Goal: Task Accomplishment & Management: Manage account settings

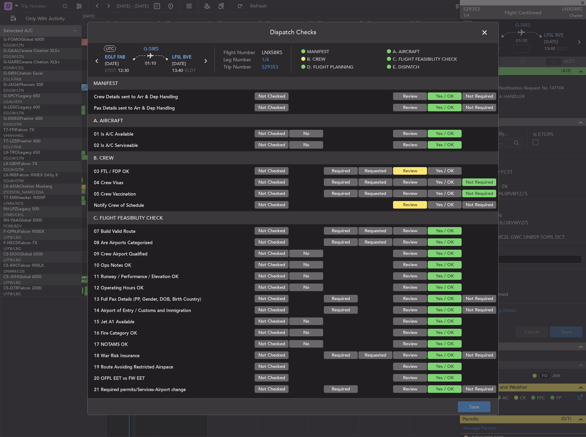
scroll to position [291, 0]
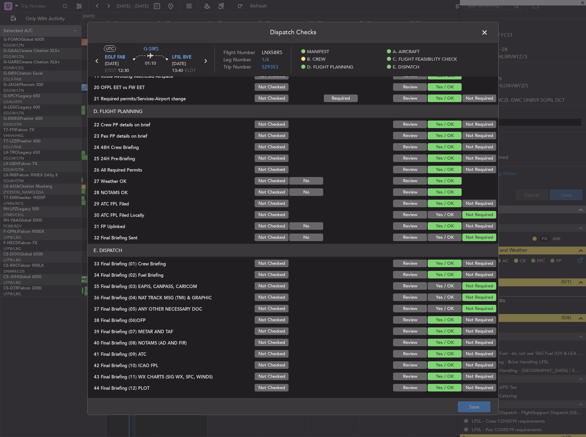
click at [488, 29] on span at bounding box center [488, 34] width 0 height 14
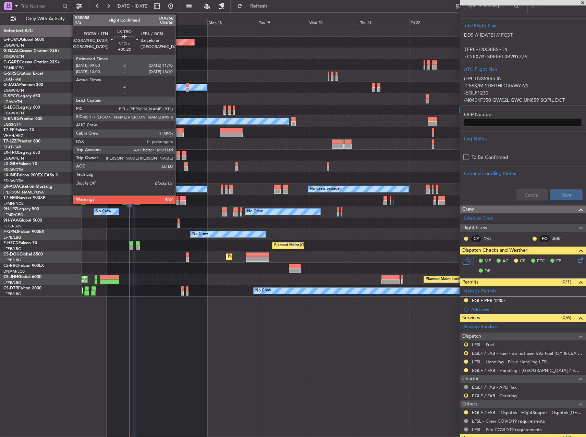
click at [179, 155] on div at bounding box center [177, 157] width 5 height 5
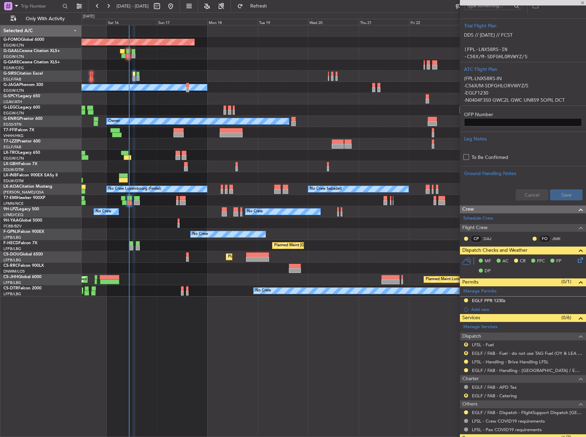
type input "+00:20"
type input "12"
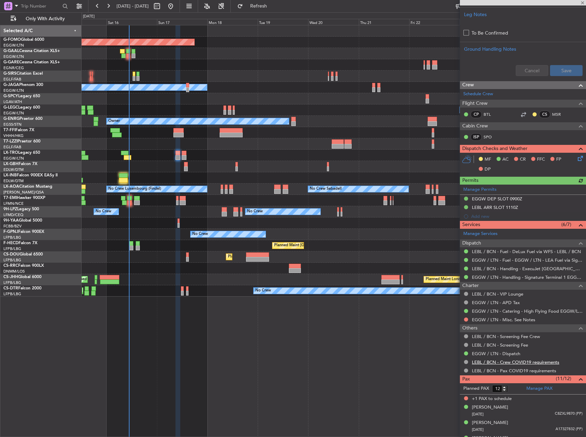
scroll to position [375, 0]
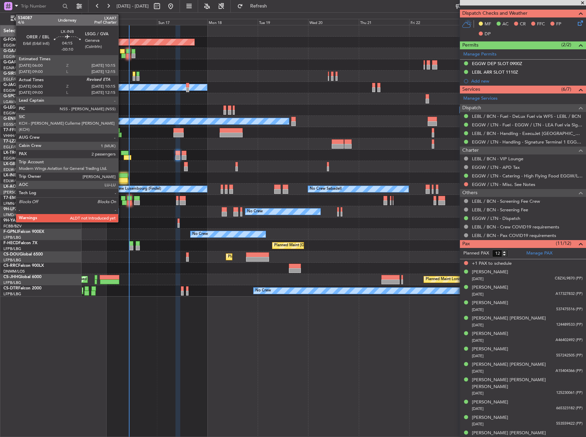
click at [121, 177] on div at bounding box center [123, 175] width 9 height 5
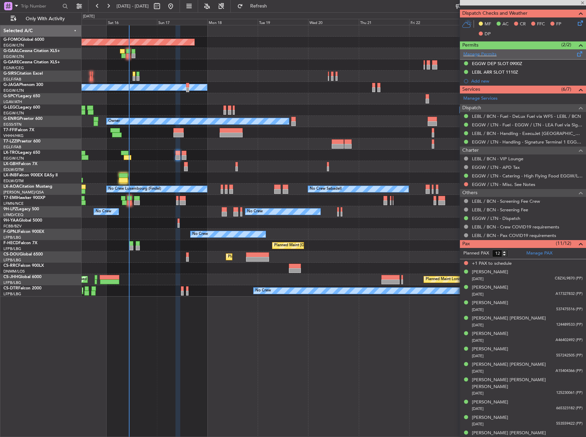
type input "-00:10"
type input "06:00"
type input "2"
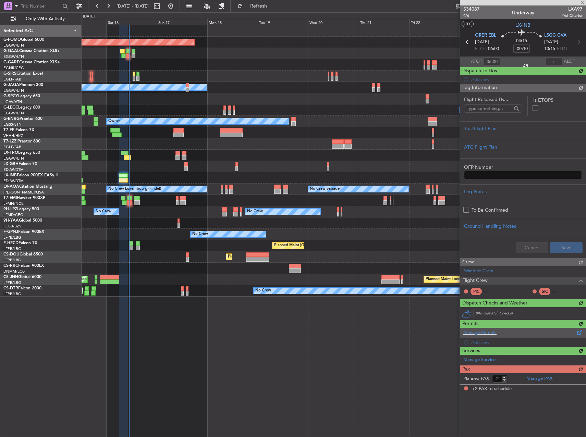
scroll to position [0, 0]
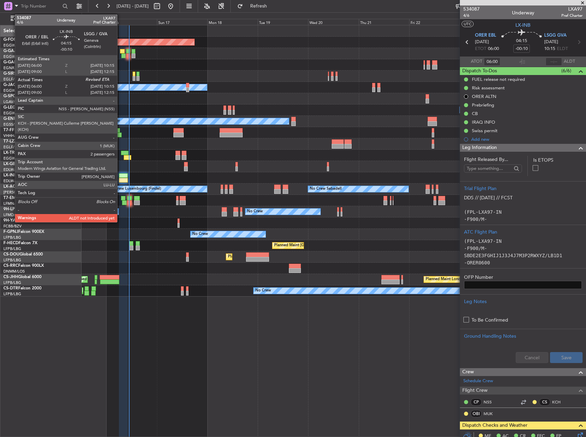
click at [120, 179] on div at bounding box center [123, 180] width 9 height 5
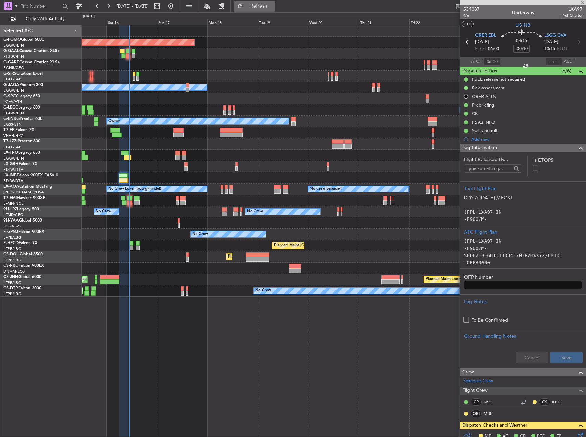
click at [273, 9] on span "Refresh" at bounding box center [258, 6] width 29 height 5
type input "10:24"
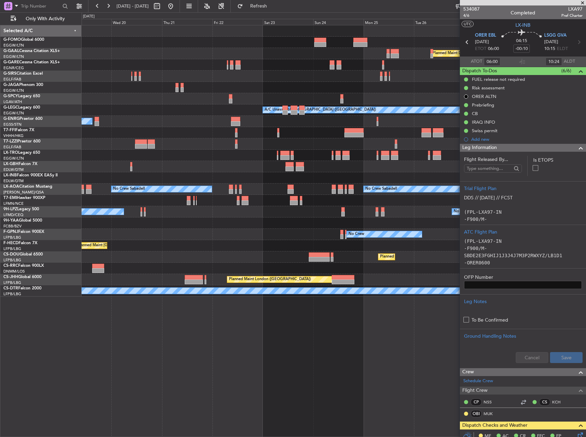
click at [93, 156] on div at bounding box center [334, 155] width 504 height 11
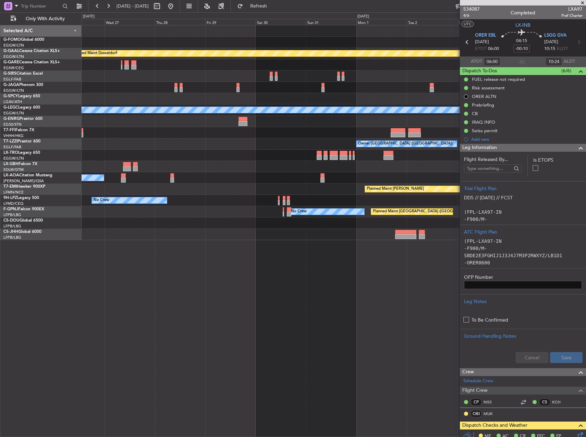
click at [134, 146] on div "Planned Maint Dusseldorf Planned Maint [GEOGRAPHIC_DATA] ([GEOGRAPHIC_DATA]) A/…" at bounding box center [334, 132] width 504 height 215
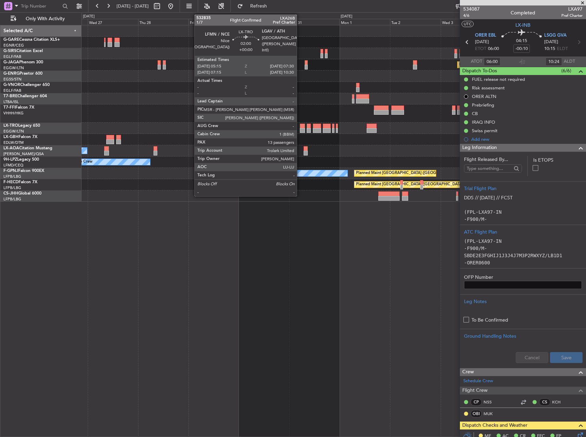
click at [300, 128] on div at bounding box center [302, 126] width 5 height 5
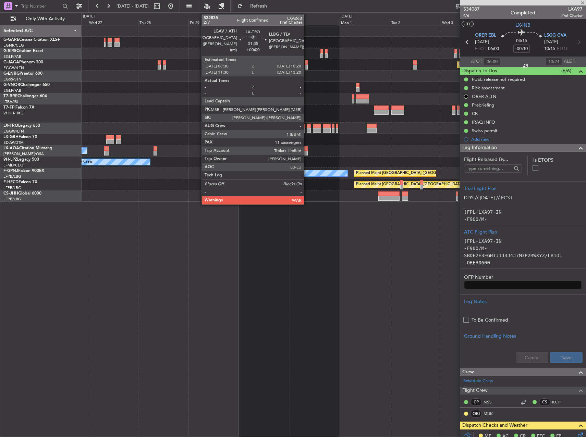
type input "13"
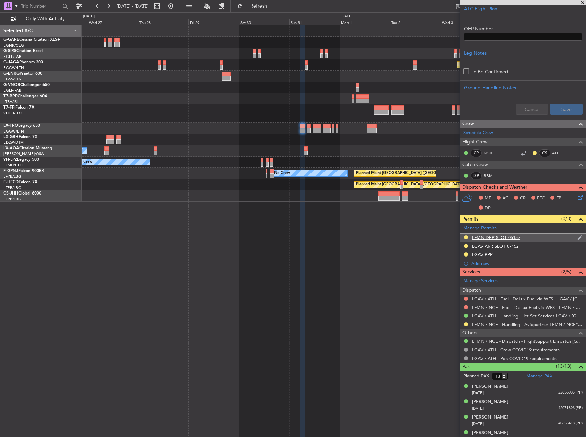
scroll to position [206, 0]
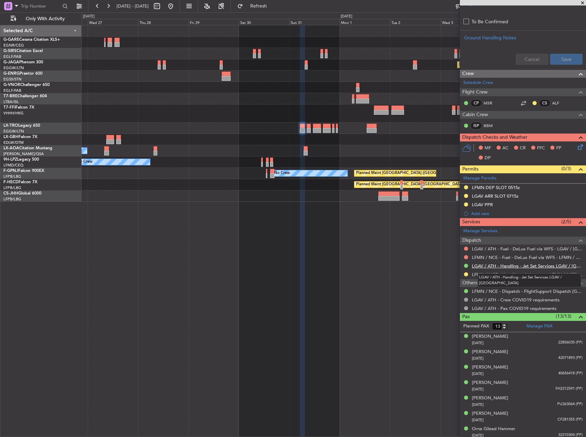
click at [514, 264] on link "LGAV / ATH - Handling - Jet Set Services LGAV / [GEOGRAPHIC_DATA]" at bounding box center [527, 266] width 111 height 6
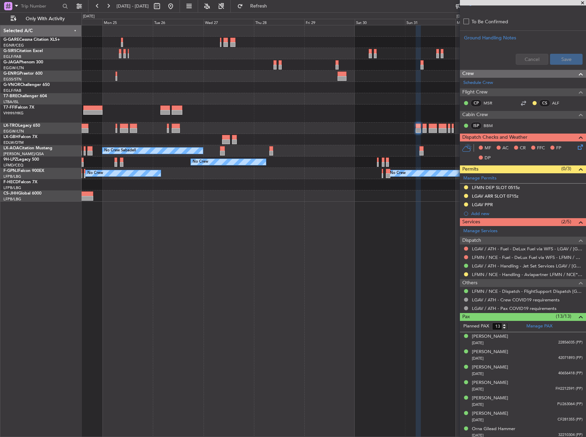
click at [281, 95] on div "Planned Maint [GEOGRAPHIC_DATA] ([GEOGRAPHIC_DATA]) No Crew Sabadell No Crew No…" at bounding box center [334, 113] width 504 height 177
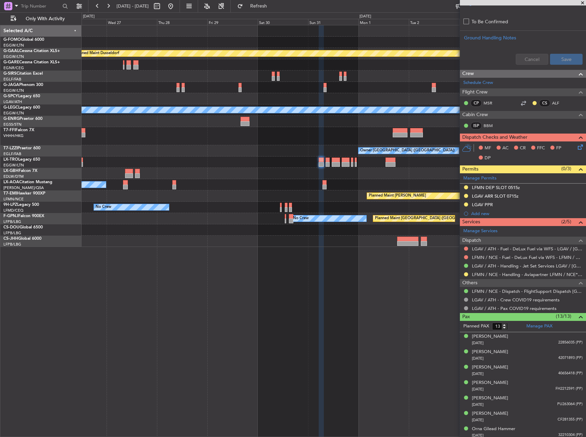
click at [118, 159] on div at bounding box center [334, 162] width 504 height 11
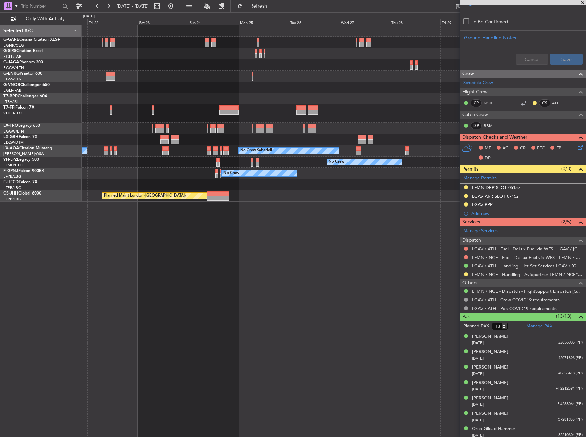
click at [559, 173] on fb-app "[DATE] - [DATE] Refresh Quick Links Only With Activity Planned Maint [GEOGRAPHI…" at bounding box center [293, 221] width 586 height 432
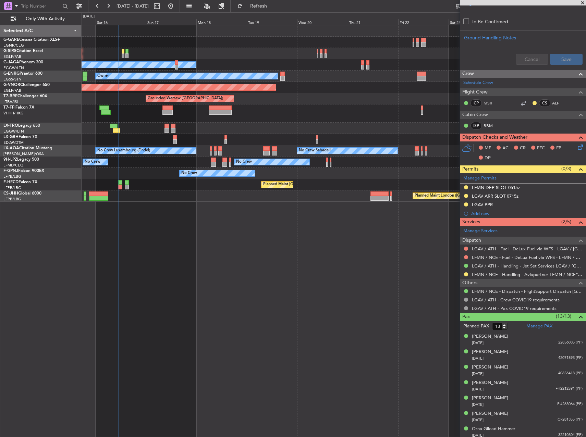
click at [447, 146] on div "Planned Maint [GEOGRAPHIC_DATA] ([GEOGRAPHIC_DATA]) Owner Owner Planned Maint […" at bounding box center [334, 113] width 504 height 177
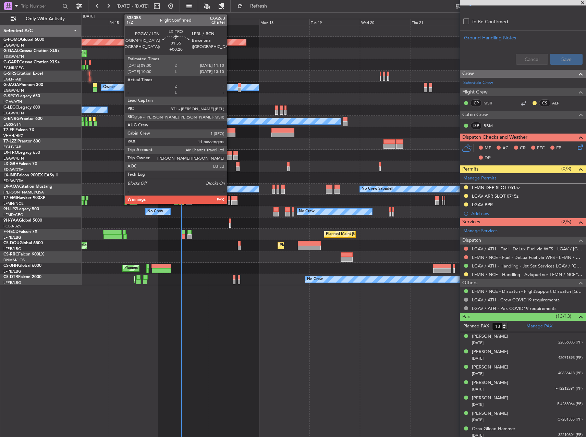
click at [230, 154] on div at bounding box center [229, 153] width 5 height 5
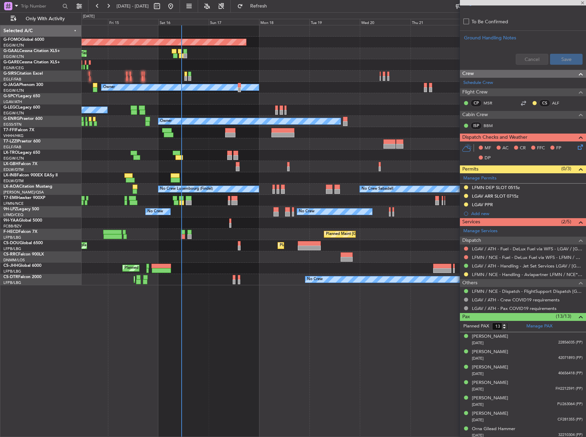
type input "+00:20"
type input "12"
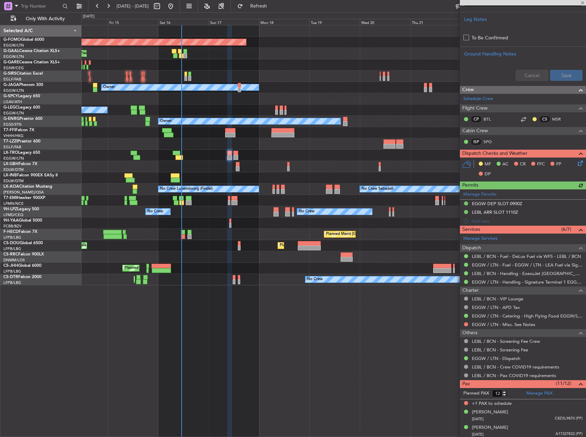
scroll to position [274, 0]
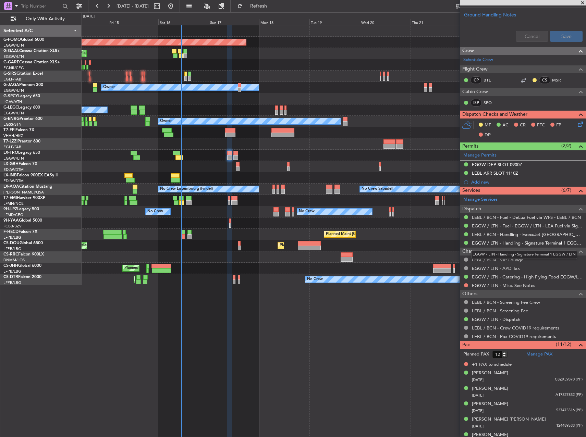
click at [506, 245] on link "EGGW / LTN - Handling - Signature Terminal 1 EGGW / LTN" at bounding box center [527, 243] width 111 height 6
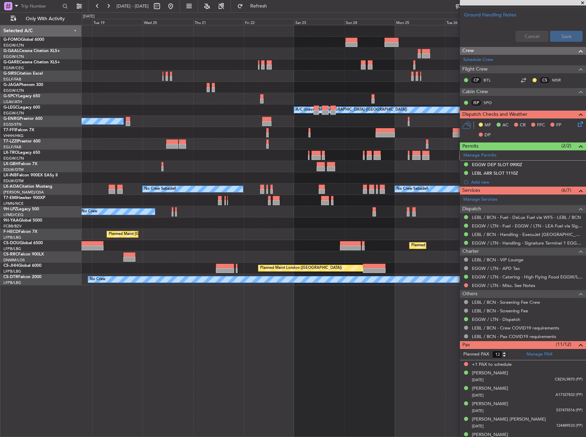
click at [199, 99] on div at bounding box center [334, 98] width 504 height 11
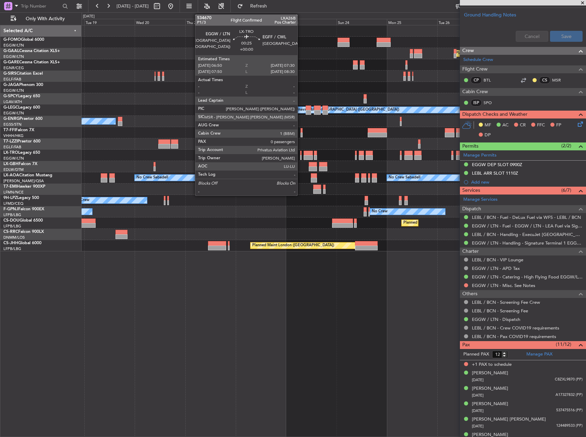
click at [301, 153] on div at bounding box center [301, 153] width 2 height 5
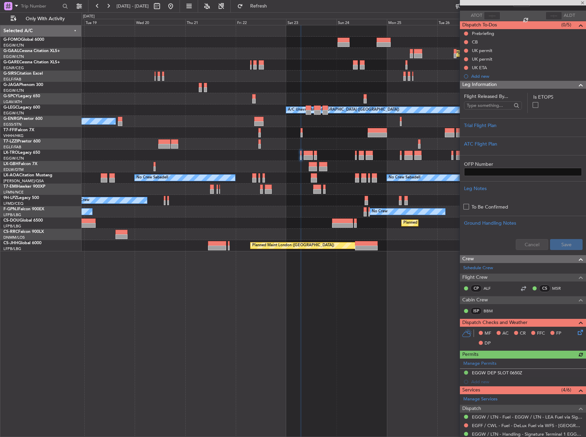
scroll to position [126, 0]
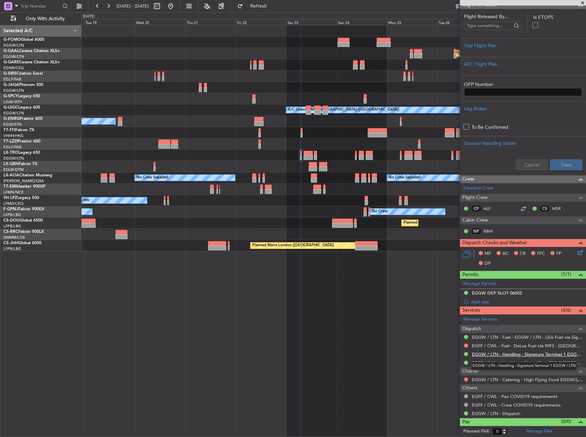
click at [507, 352] on link "EGGW / LTN - Handling - Signature Terminal 1 EGGW / LTN" at bounding box center [527, 355] width 111 height 6
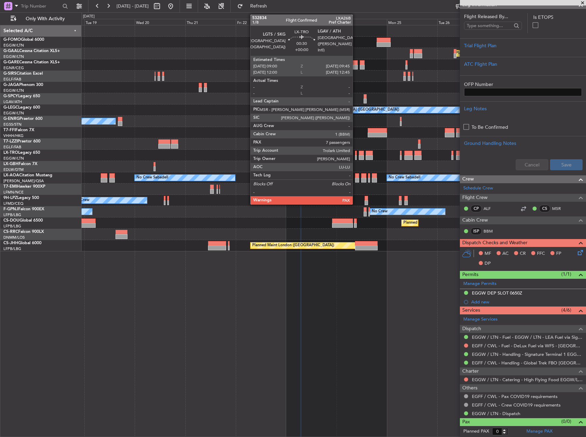
click at [356, 154] on div at bounding box center [356, 153] width 2 height 5
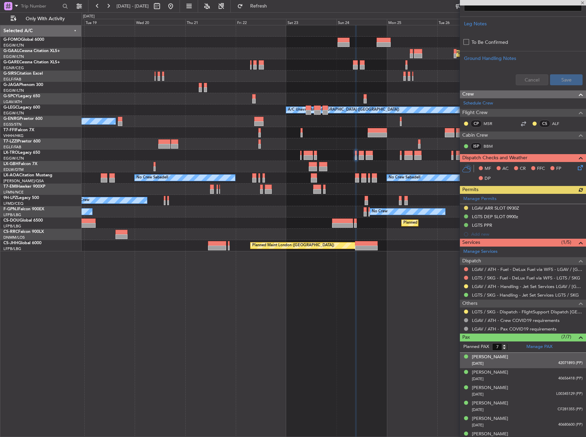
scroll to position [206, 0]
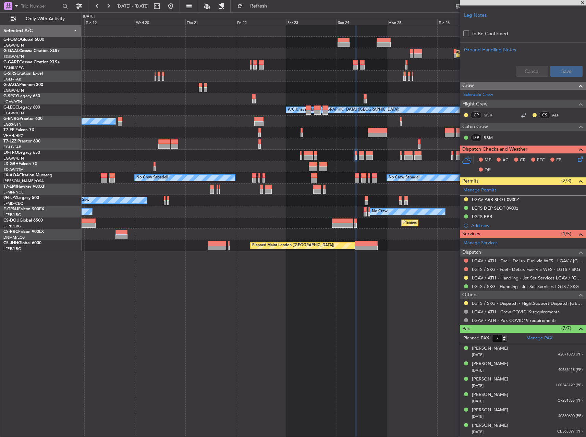
click at [519, 278] on link "LGAV / ATH - Handling - Jet Set Services LGAV / [GEOGRAPHIC_DATA]" at bounding box center [527, 278] width 111 height 6
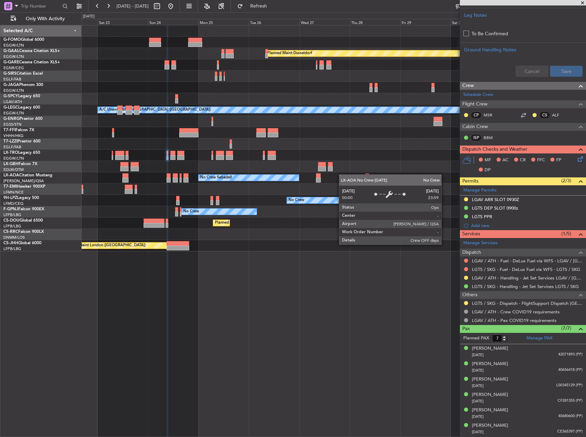
click at [202, 175] on div "Planned Maint Dusseldorf Planned Maint [GEOGRAPHIC_DATA] ([GEOGRAPHIC_DATA]) A/…" at bounding box center [334, 138] width 504 height 226
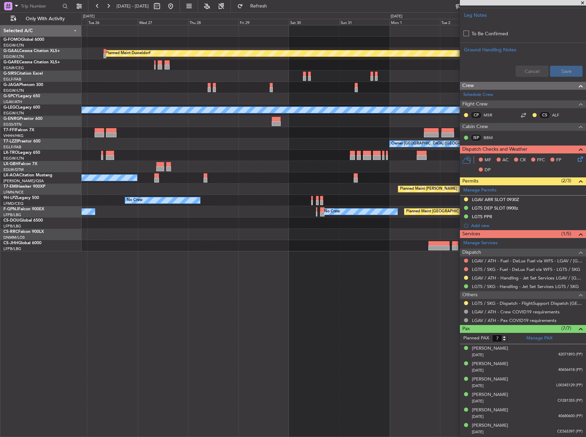
click at [251, 166] on div "Planned Maint Dusseldorf Planned Maint [GEOGRAPHIC_DATA] ([GEOGRAPHIC_DATA]) A/…" at bounding box center [334, 138] width 504 height 226
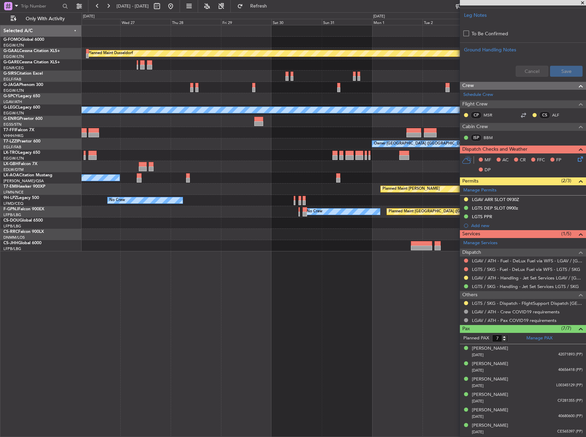
click at [308, 166] on div at bounding box center [334, 166] width 504 height 11
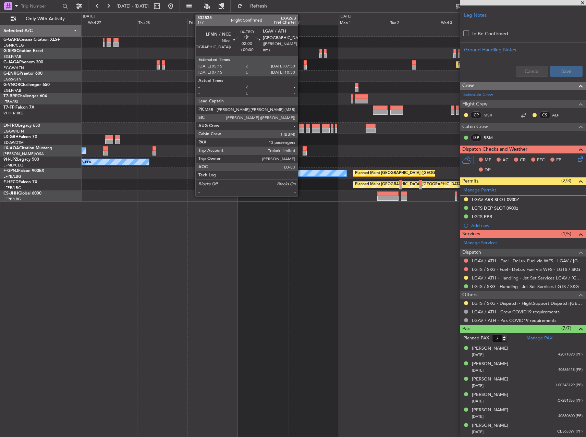
click at [301, 131] on div at bounding box center [301, 130] width 5 height 5
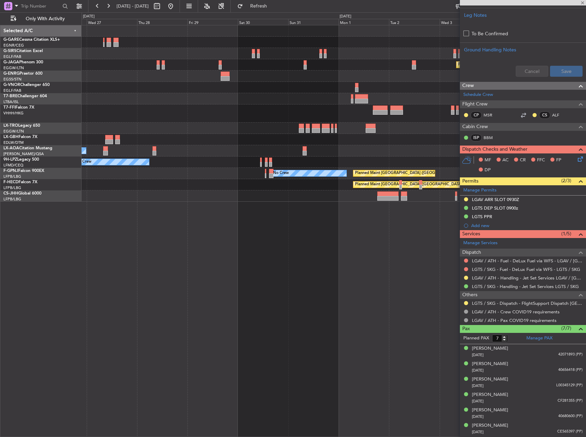
type input "13"
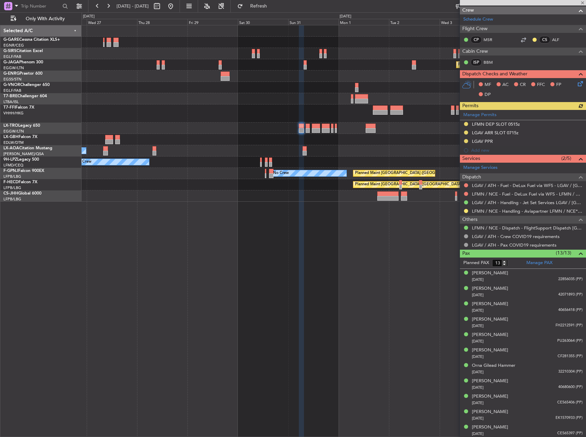
scroll to position [274, 0]
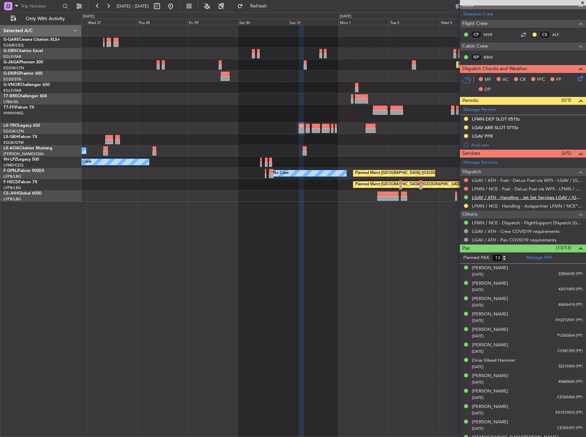
click at [513, 196] on link "LGAV / ATH - Handling - Jet Set Services LGAV / [GEOGRAPHIC_DATA]" at bounding box center [527, 198] width 111 height 6
